Goal: Task Accomplishment & Management: Complete application form

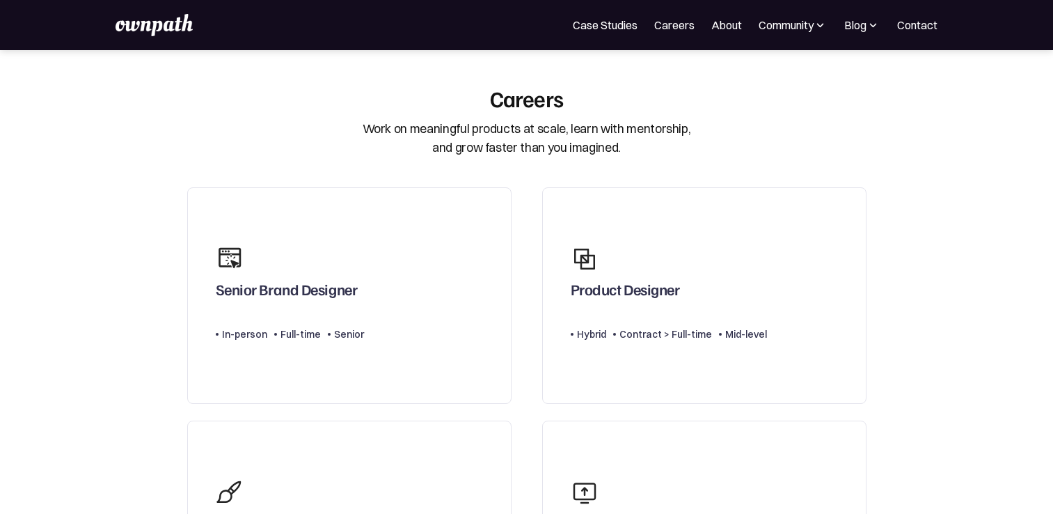
scroll to position [244, 0]
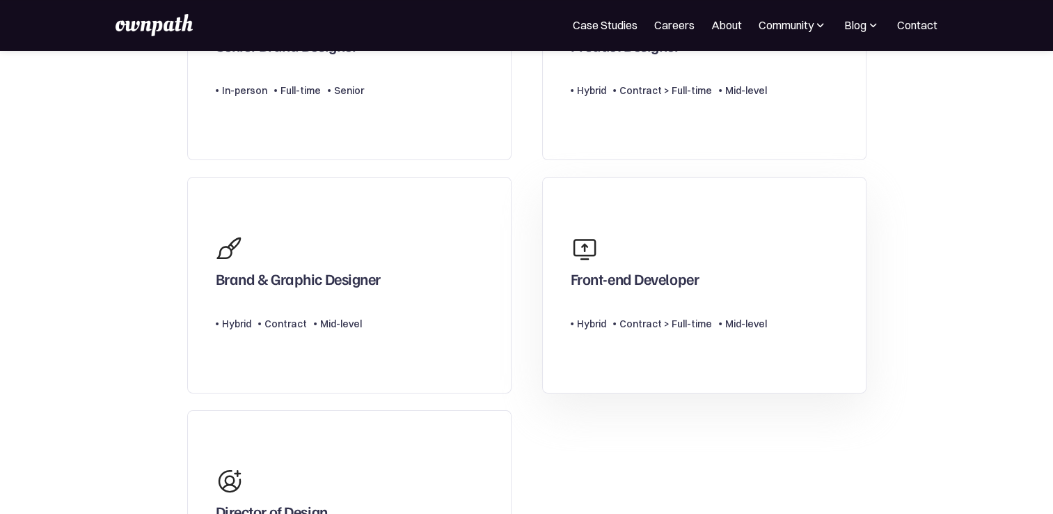
click at [587, 247] on img at bounding box center [585, 249] width 28 height 28
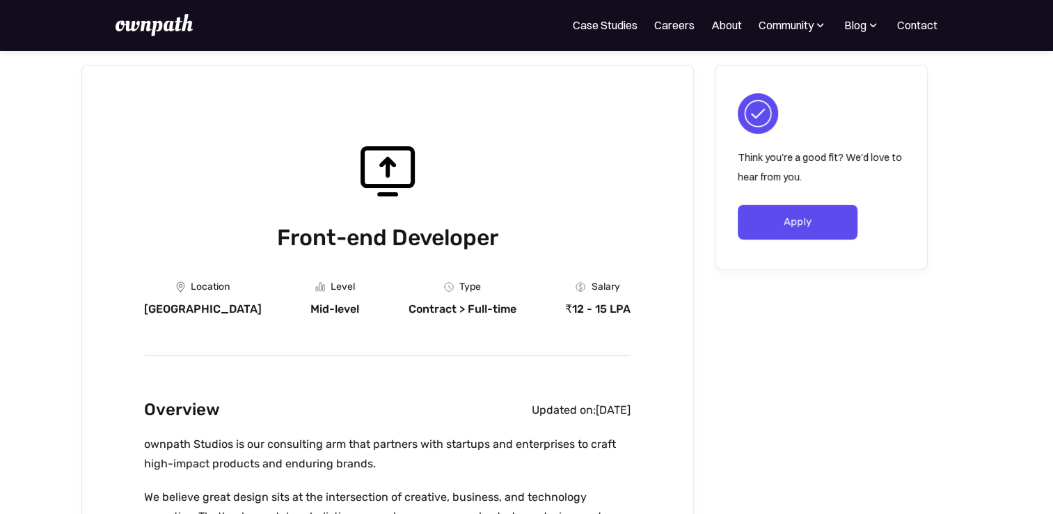
scroll to position [36, 0]
click at [771, 217] on link "Apply" at bounding box center [798, 220] width 120 height 35
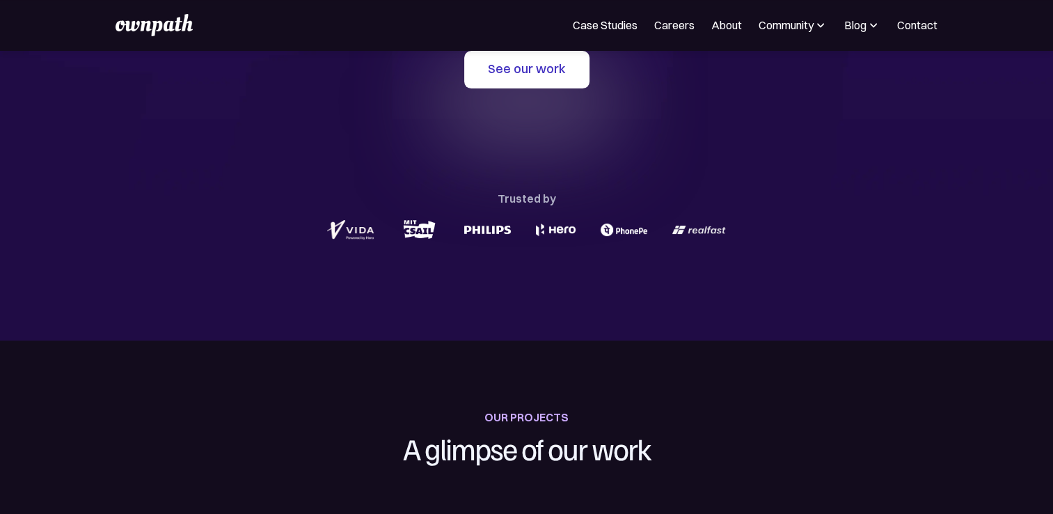
scroll to position [237, 0]
